Goal: Register for event/course

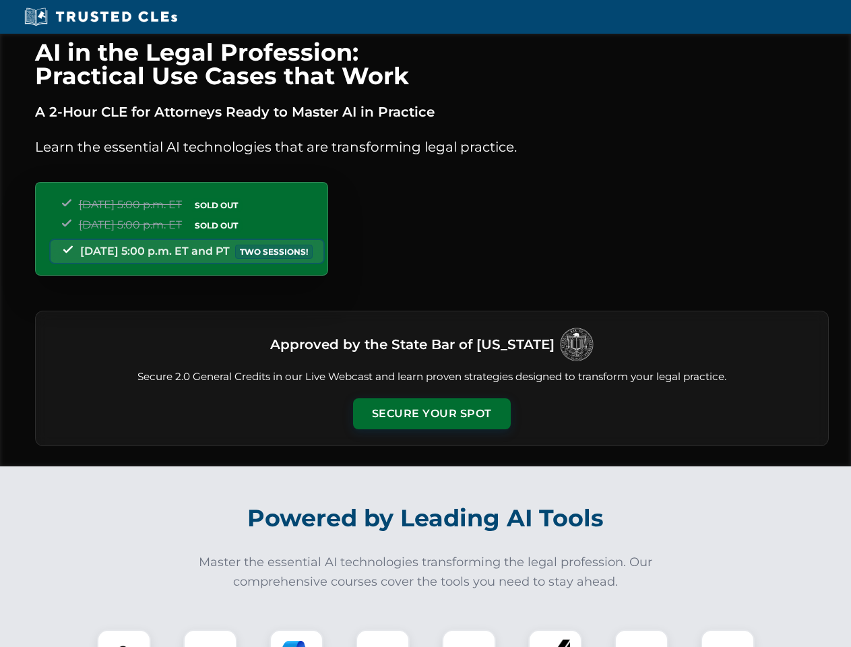
click at [431, 414] on button "Secure Your Spot" at bounding box center [432, 413] width 158 height 31
click at [124, 638] on img at bounding box center [123, 655] width 39 height 39
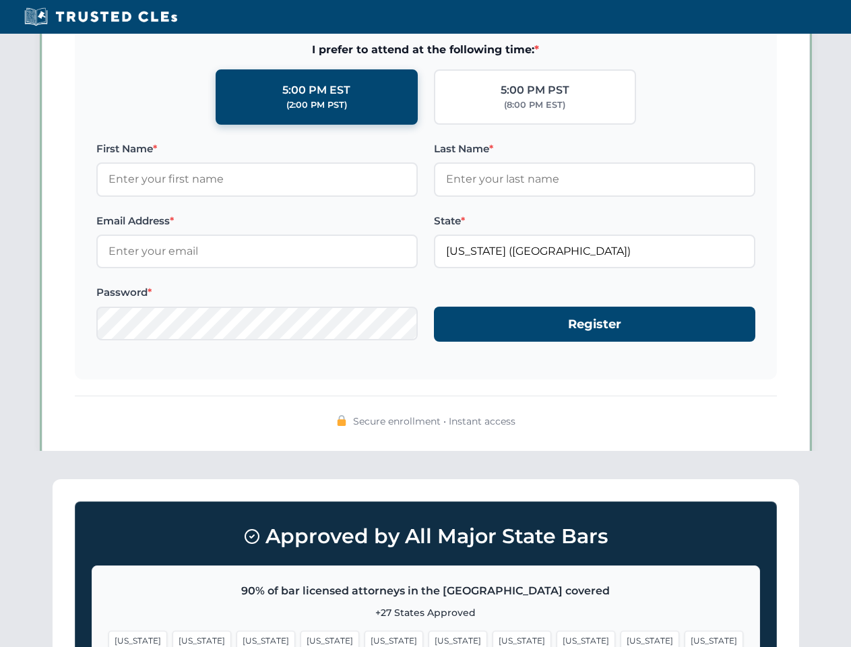
click at [492, 638] on span "[US_STATE]" at bounding box center [521, 640] width 59 height 20
click at [620, 638] on span "[US_STATE]" at bounding box center [649, 640] width 59 height 20
